Goal: Information Seeking & Learning: Learn about a topic

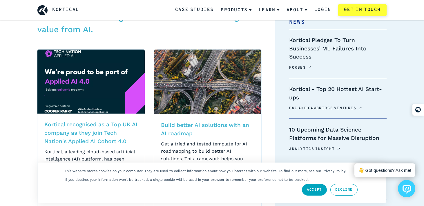
scroll to position [11, 0]
click at [316, 189] on link "Accept" at bounding box center [314, 190] width 25 height 12
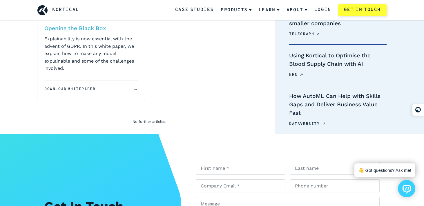
scroll to position [1231, 0]
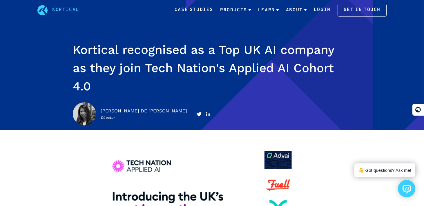
scroll to position [11, 0]
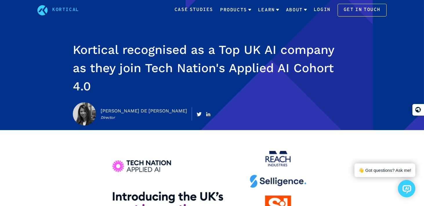
click at [141, 57] on h1 "Kortical recognised as a Top UK AI company as they join Tech Nation's Applied A…" at bounding box center [212, 68] width 279 height 55
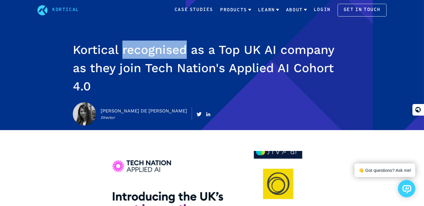
click at [141, 57] on h1 "Kortical recognised as a Top UK AI company as they join Tech Nation's Applied A…" at bounding box center [212, 68] width 279 height 55
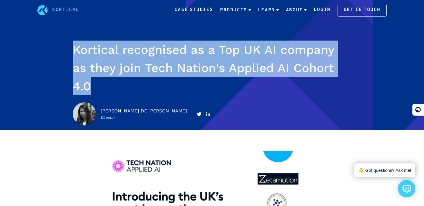
click at [141, 57] on h1 "Kortical recognised as a Top UK AI company as they join Tech Nation's Applied A…" at bounding box center [212, 68] width 279 height 55
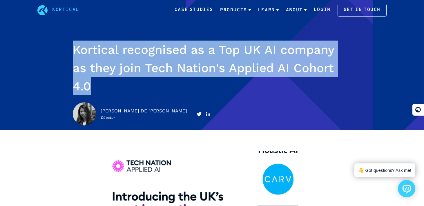
copy div "Kortical recognised as a Top UK AI company as they join Tech Nation's Applied A…"
